Goal: Task Accomplishment & Management: Complete application form

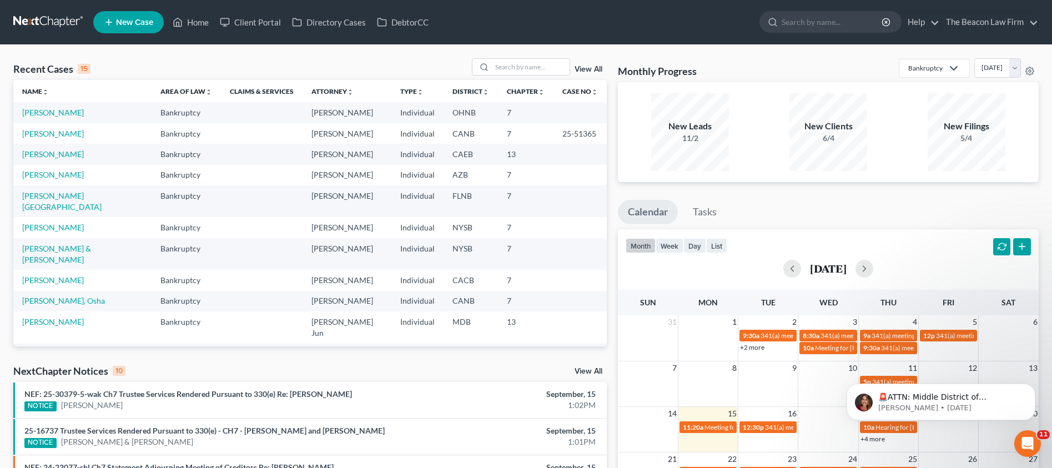
click at [123, 24] on span "New Case" at bounding box center [134, 22] width 37 height 8
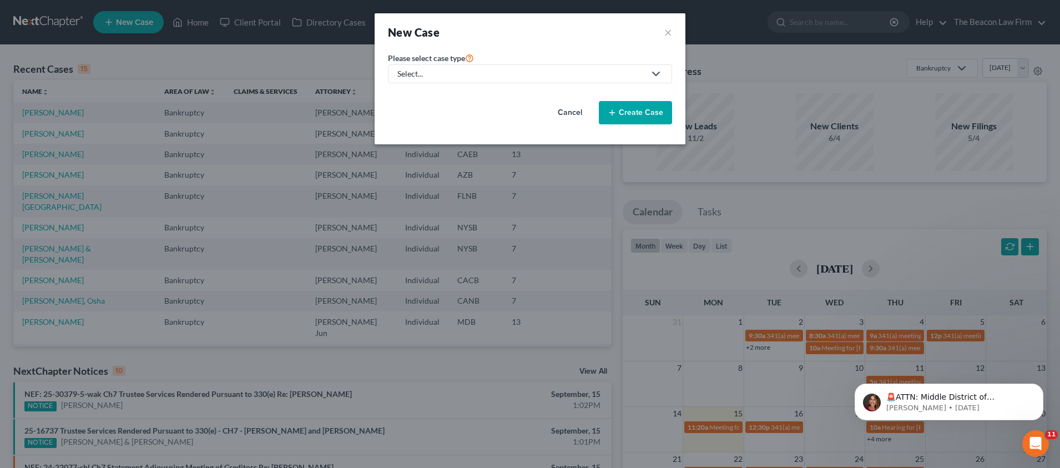
click at [433, 75] on div "Select..." at bounding box center [521, 73] width 248 height 11
click at [425, 91] on div "Bankruptcy" at bounding box center [418, 95] width 40 height 11
select select "15"
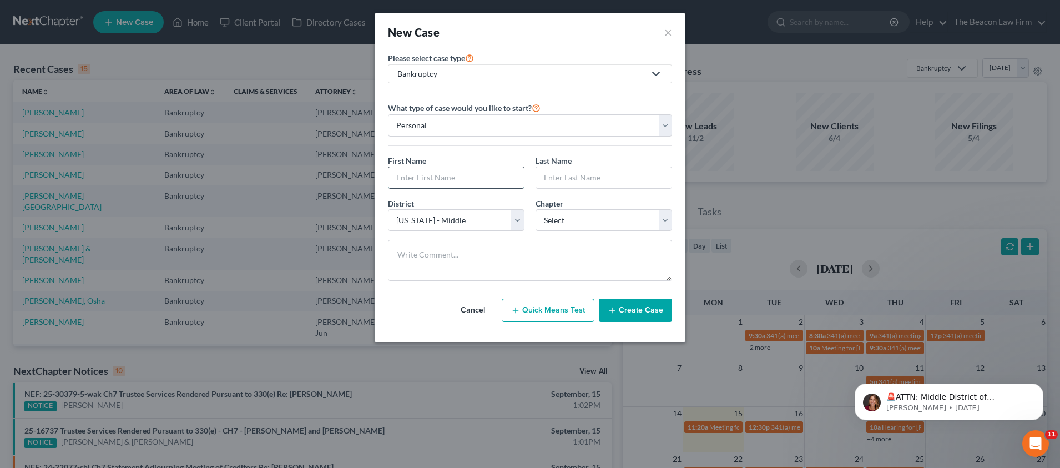
paste input "Southern"
type input "Southern"
paste input "Southern"
type input "Southern"
select select "55"
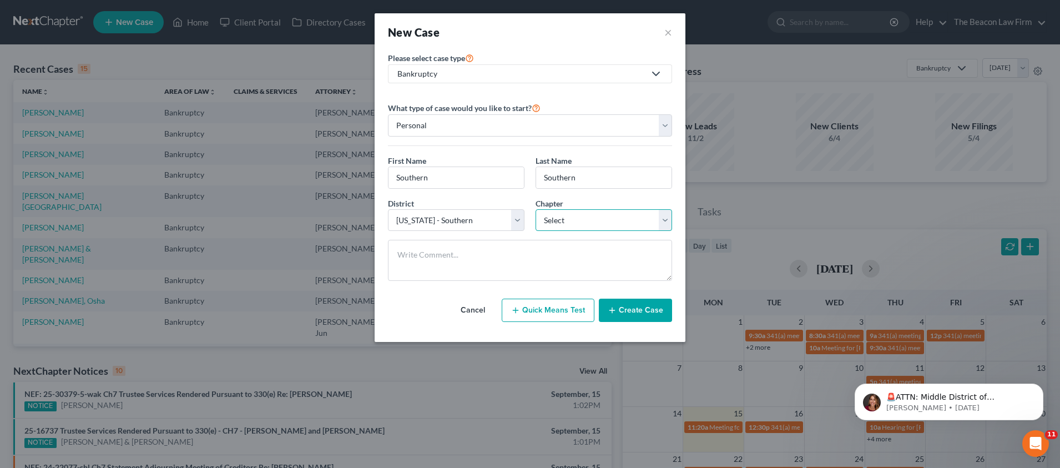
select select "0"
click at [434, 178] on input "Southern" at bounding box center [455, 177] width 135 height 21
drag, startPoint x: 441, startPoint y: 174, endPoint x: 494, endPoint y: 161, distance: 55.3
click at [332, 165] on div "New Case × Please select case type * Bankruptcy Bankruptcy Other What type of c…" at bounding box center [530, 234] width 1060 height 468
paste input "[PERSON_NAME]"
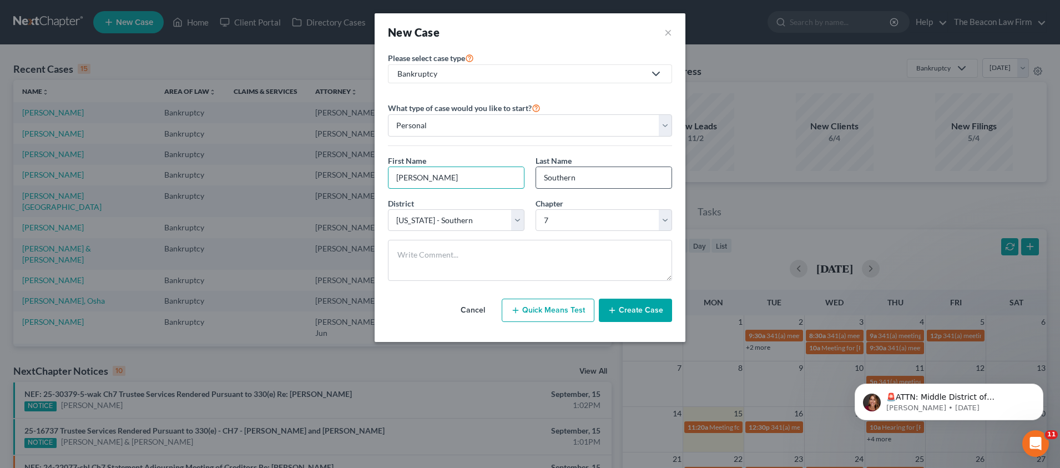
type input "[PERSON_NAME]"
drag, startPoint x: 612, startPoint y: 174, endPoint x: 506, endPoint y: 175, distance: 106.0
click at [511, 175] on div "First Name * [PERSON_NAME] Last Name * Southern" at bounding box center [529, 176] width 295 height 43
paste input "[PERSON_NAME]"
click at [565, 179] on input "[PERSON_NAME]" at bounding box center [603, 177] width 135 height 21
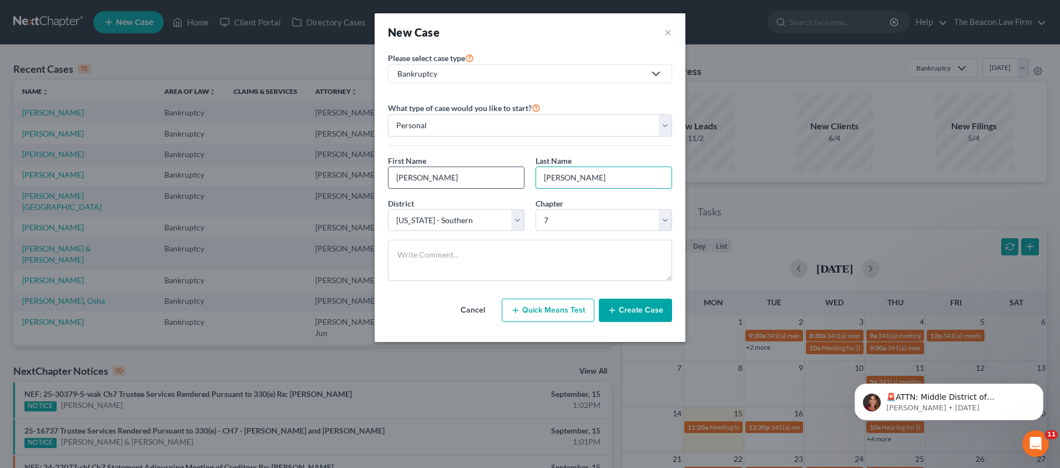
type input "[PERSON_NAME]"
click at [451, 181] on input "[PERSON_NAME]" at bounding box center [455, 177] width 135 height 21
type input "Zavia"
click at [643, 314] on button "Create Case" at bounding box center [635, 310] width 73 height 23
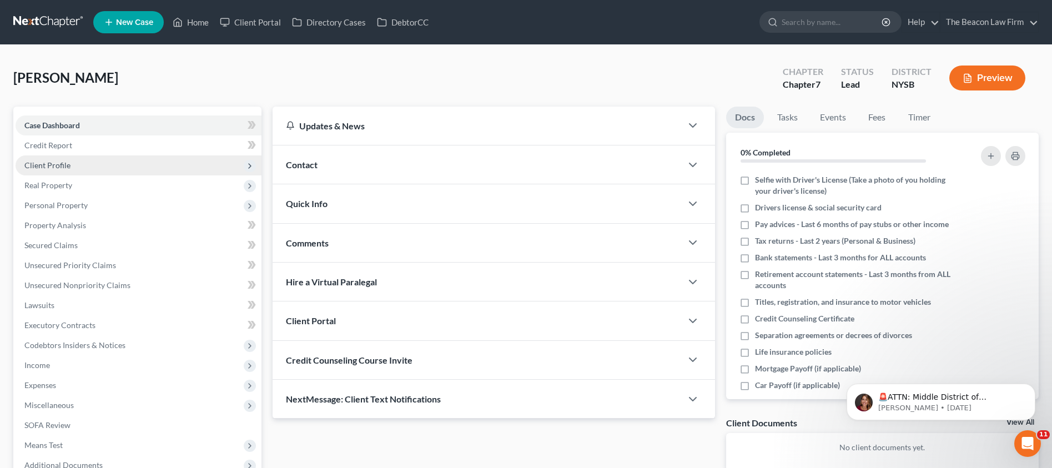
click at [52, 163] on span "Client Profile" at bounding box center [47, 164] width 46 height 9
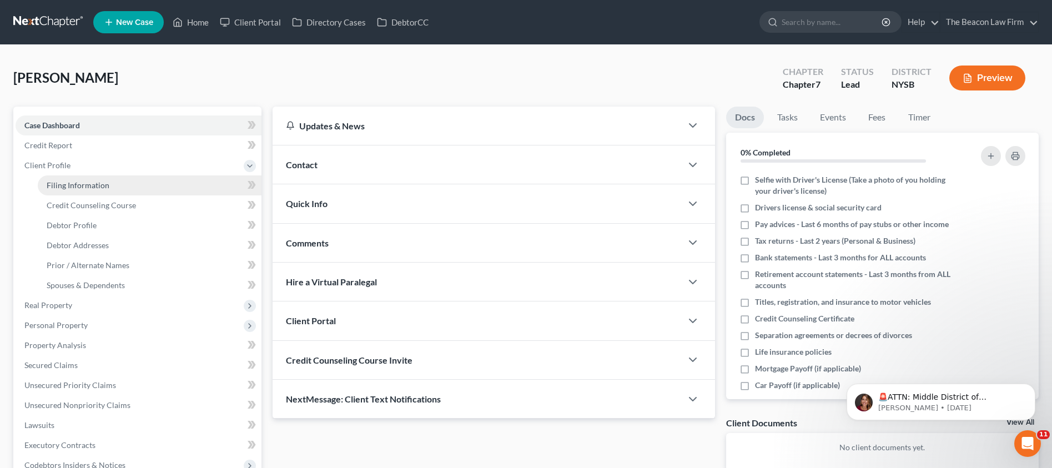
click at [75, 186] on span "Filing Information" at bounding box center [78, 184] width 63 height 9
select select "1"
select select "0"
select select "55"
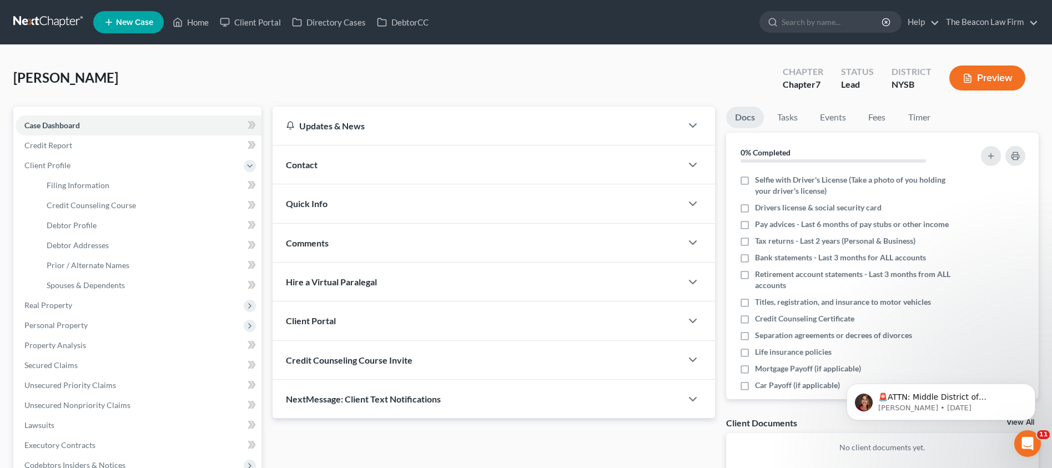
select select "35"
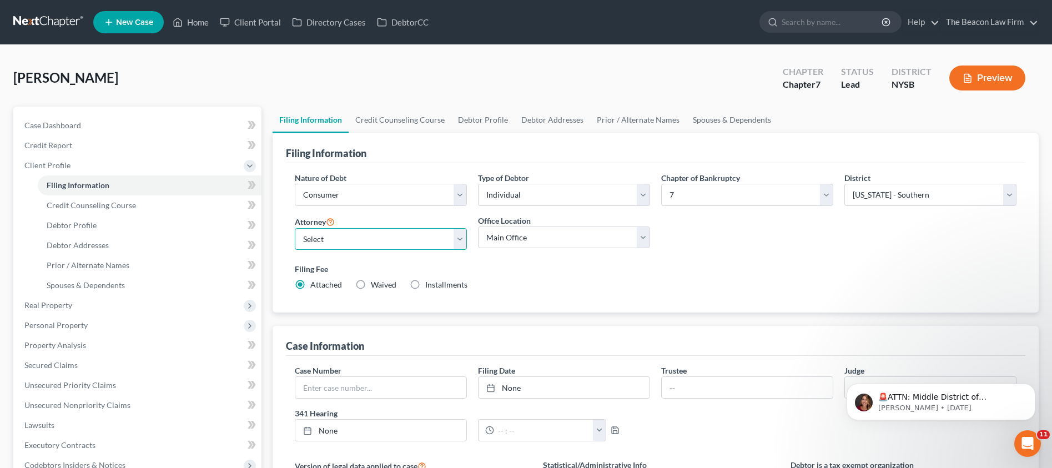
select select "10"
click at [69, 122] on span "Case Dashboard" at bounding box center [52, 124] width 57 height 9
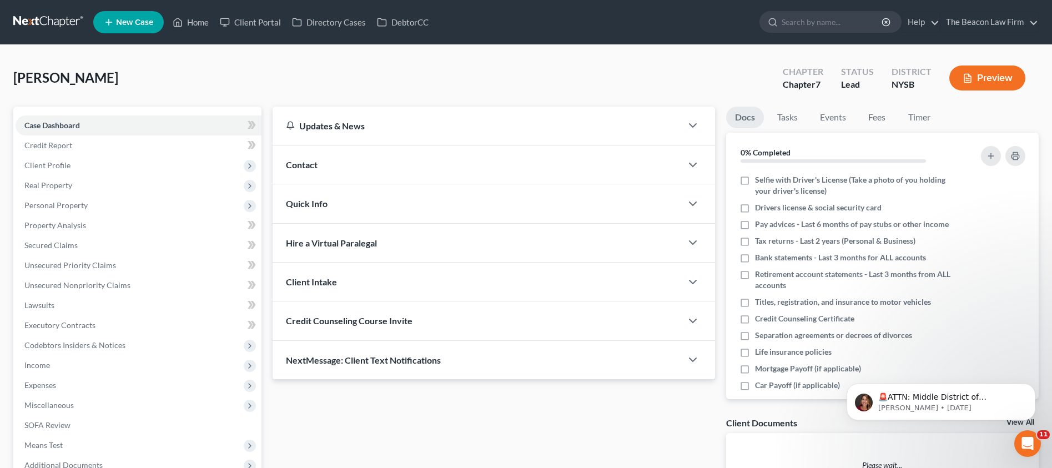
drag, startPoint x: 665, startPoint y: 107, endPoint x: 647, endPoint y: 112, distance: 18.8
click at [665, 145] on div "Contact" at bounding box center [476, 164] width 409 height 38
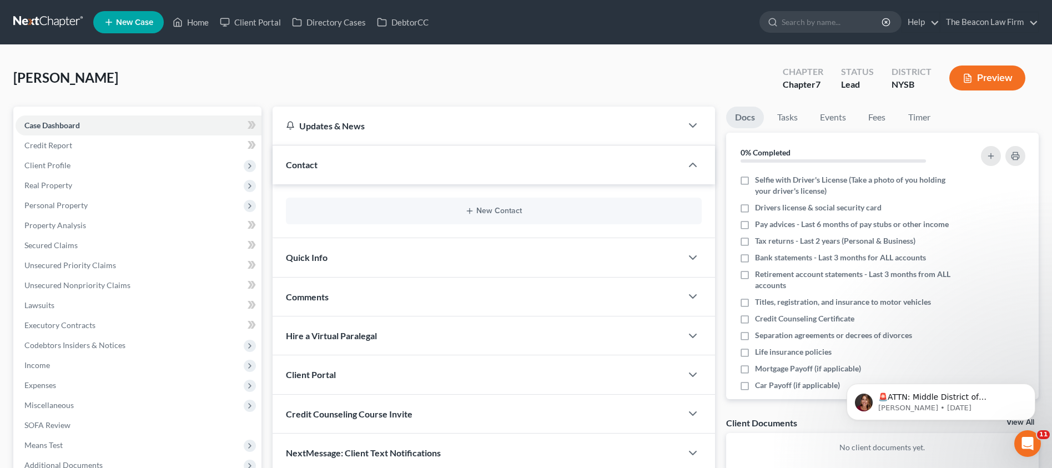
click at [308, 159] on span "Contact" at bounding box center [302, 164] width 32 height 11
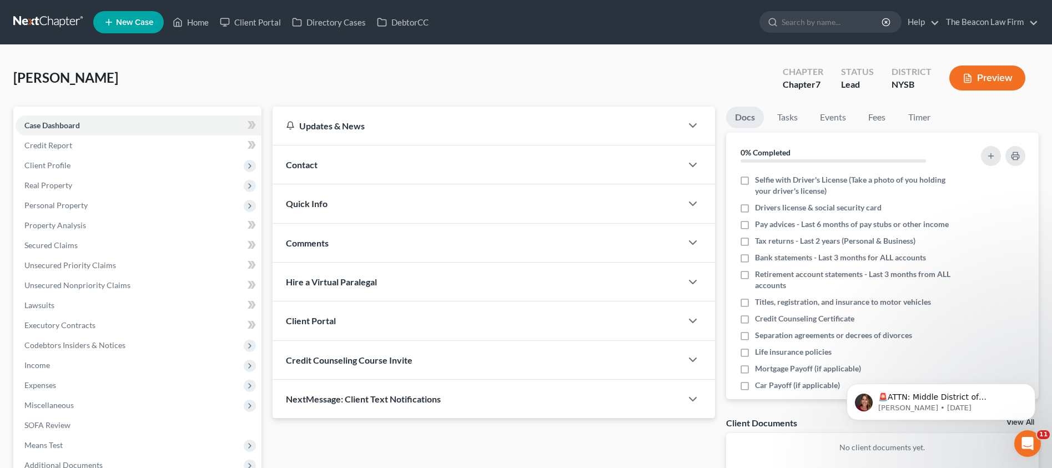
click at [301, 301] on div "Client Portal" at bounding box center [476, 320] width 409 height 38
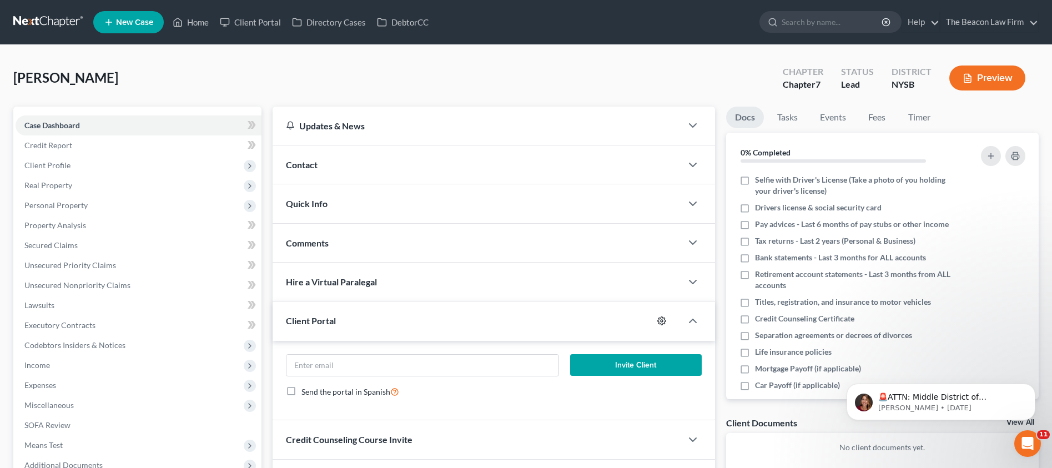
click at [664, 317] on icon "button" at bounding box center [661, 321] width 8 height 8
select select "6"
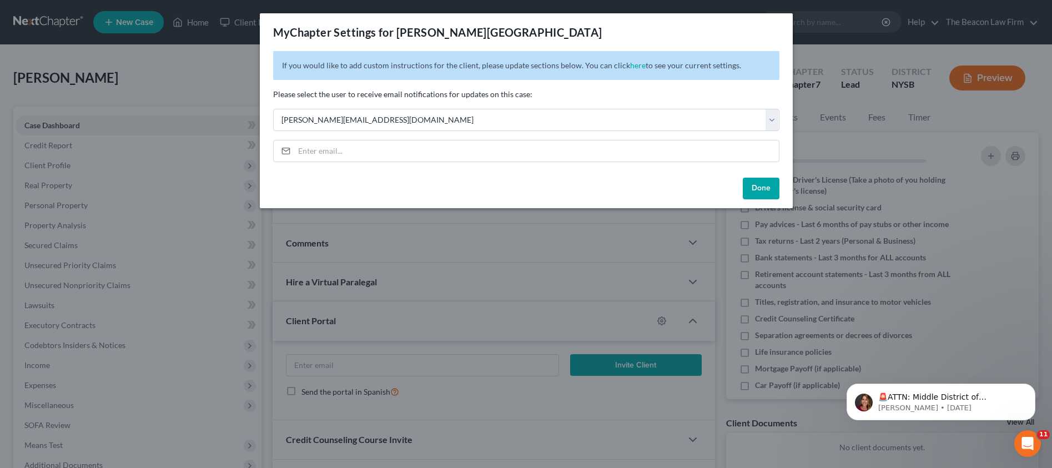
scroll to position [57, 0]
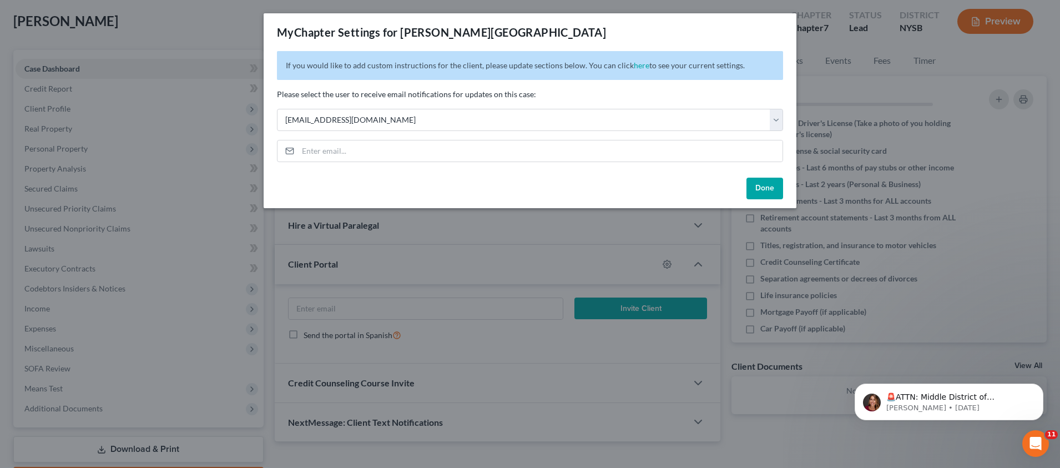
click at [766, 189] on button "Done" at bounding box center [764, 189] width 37 height 22
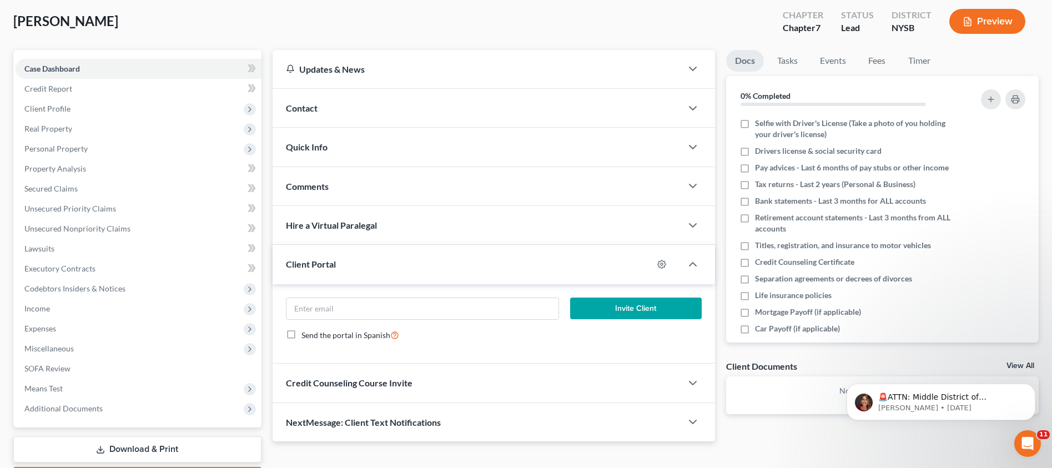
drag, startPoint x: 78, startPoint y: 411, endPoint x: 93, endPoint y: 421, distance: 17.5
click at [78, 411] on span "Additional Documents" at bounding box center [63, 407] width 78 height 9
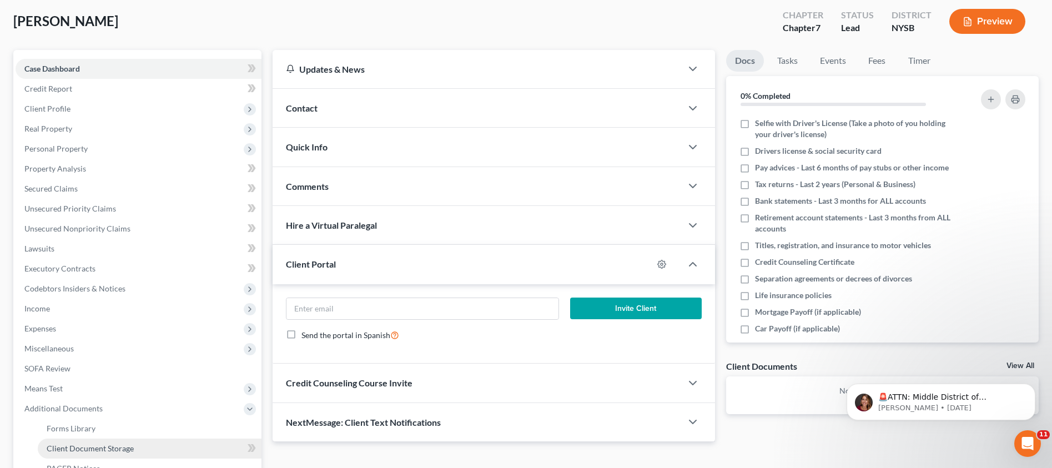
drag, startPoint x: 109, startPoint y: 446, endPoint x: 194, endPoint y: 452, distance: 85.2
click at [109, 446] on span "Client Document Storage" at bounding box center [90, 447] width 87 height 9
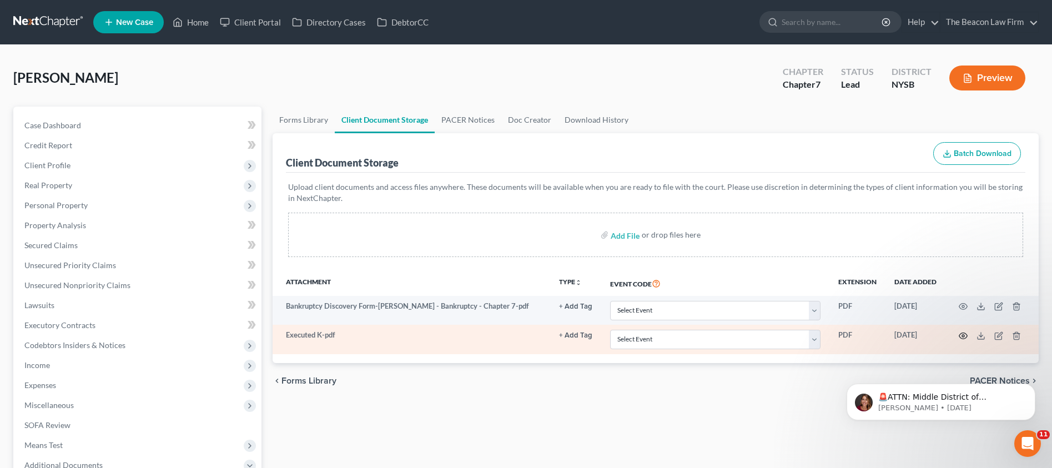
click at [963, 331] on icon "button" at bounding box center [962, 335] width 9 height 9
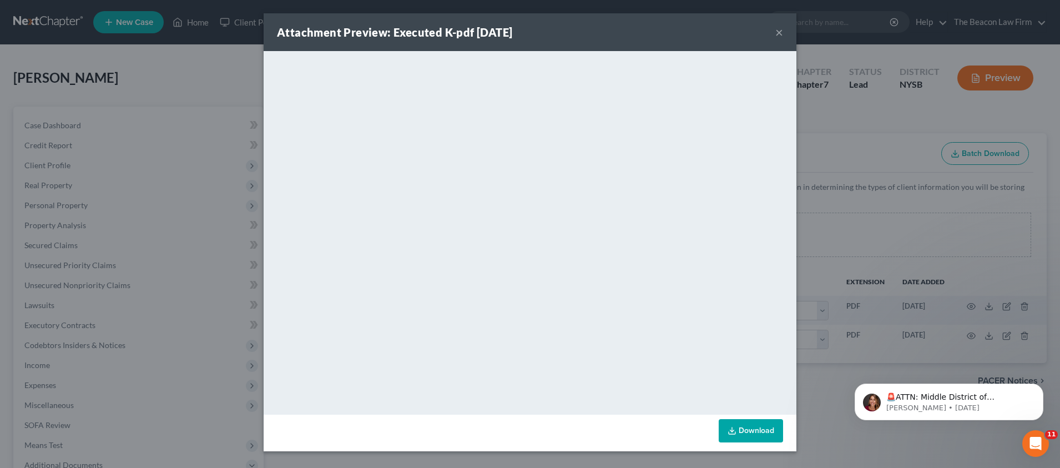
click at [779, 31] on button "×" at bounding box center [779, 32] width 8 height 13
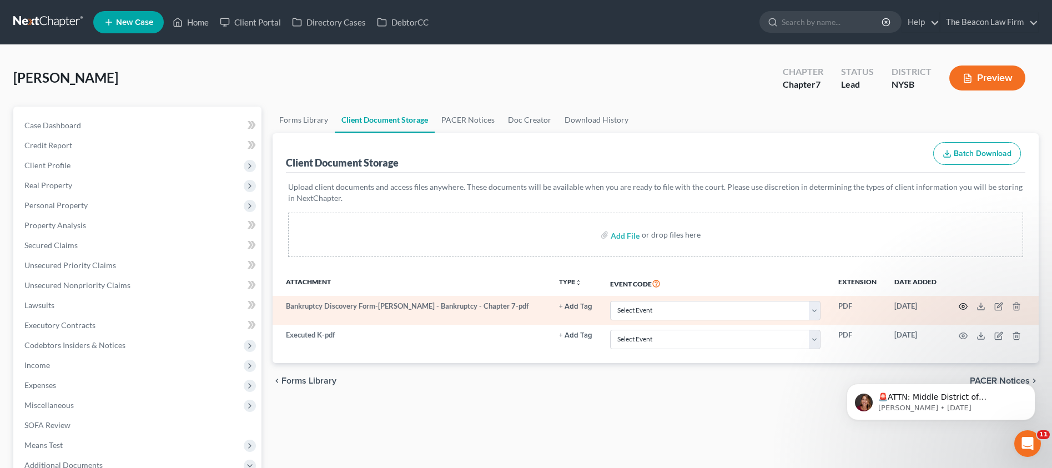
click at [962, 306] on circle "button" at bounding box center [963, 306] width 2 height 2
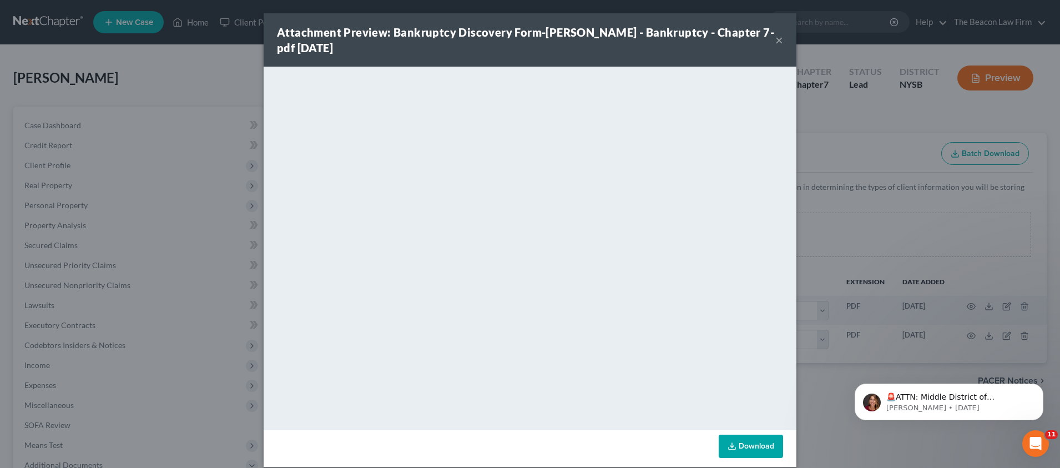
click at [775, 41] on button "×" at bounding box center [779, 39] width 8 height 13
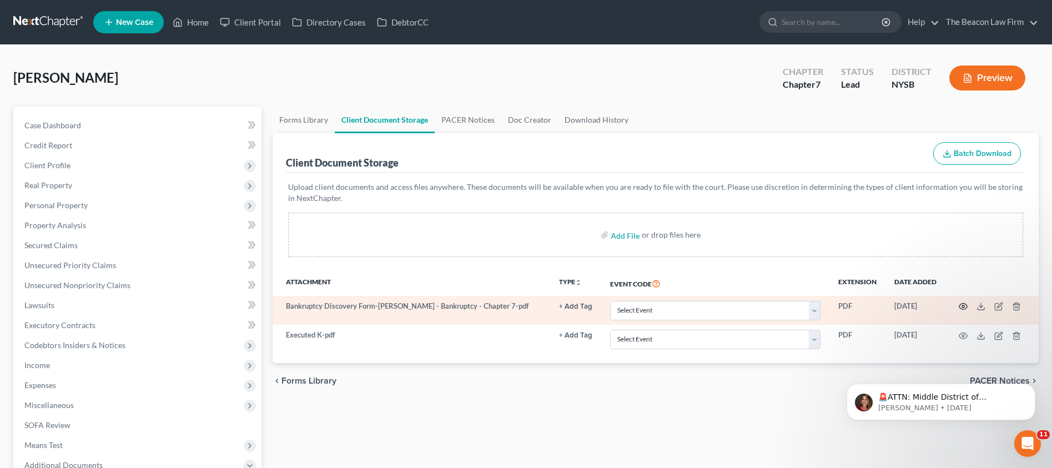
click at [965, 306] on icon "button" at bounding box center [962, 306] width 9 height 9
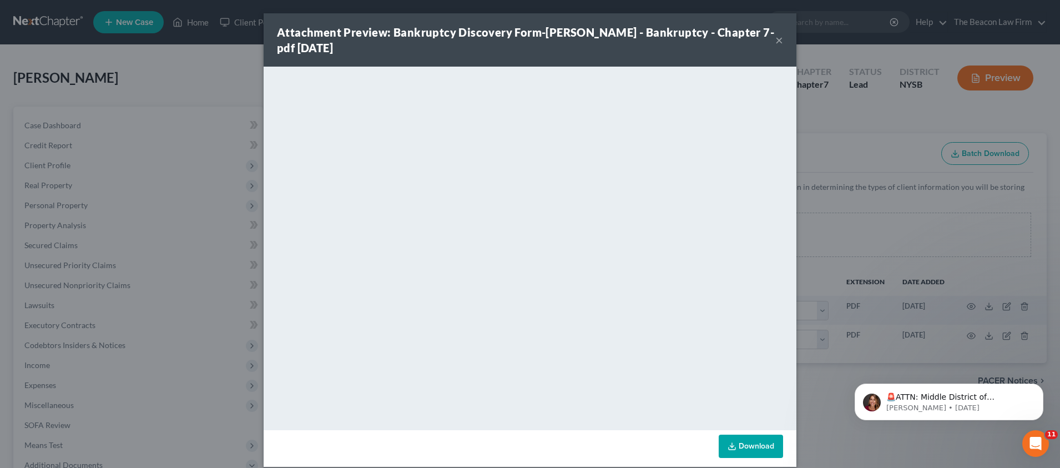
click at [775, 39] on button "×" at bounding box center [779, 39] width 8 height 13
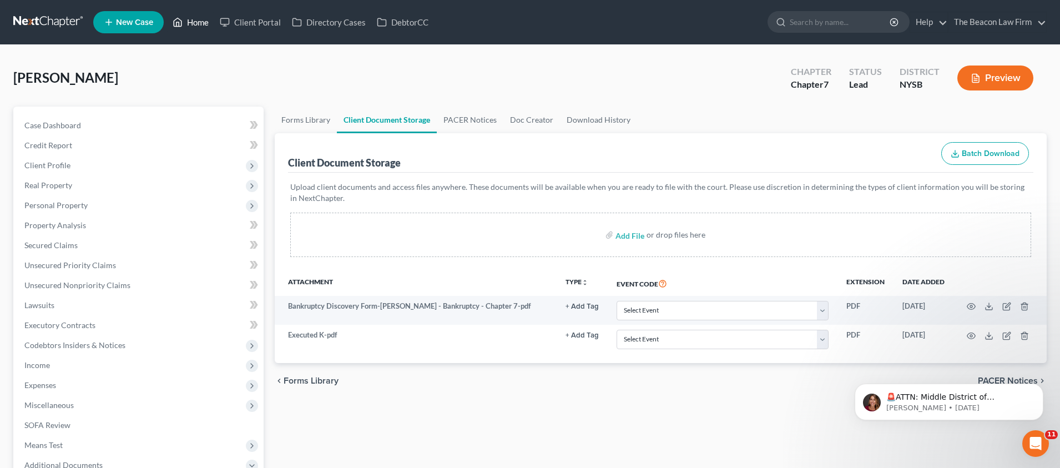
click at [204, 24] on link "Home" at bounding box center [190, 22] width 47 height 20
